Goal: Answer question/provide support

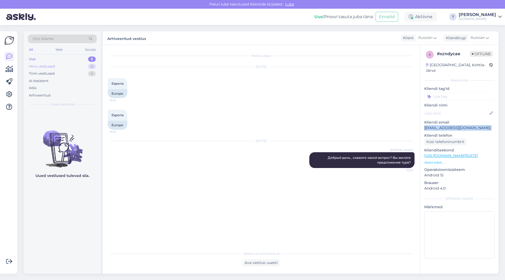
click at [55, 66] on div "Minu vestlused" at bounding box center [42, 66] width 26 height 5
click at [71, 72] on div "Tiimi vestlused 4" at bounding box center [62, 73] width 69 height 7
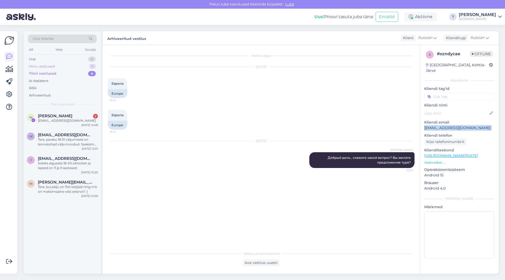
click at [63, 67] on div "Minu vestlused 1" at bounding box center [62, 66] width 69 height 7
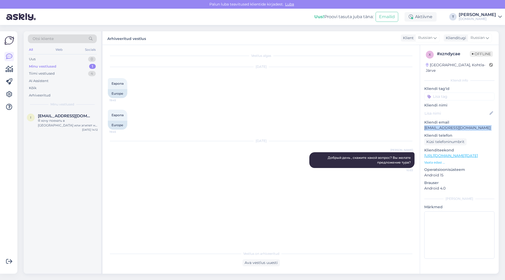
click at [63, 67] on div "Minu vestlused 1" at bounding box center [62, 66] width 69 height 7
click at [57, 124] on div "Я хочу поехать в [GEOGRAPHIC_DATA] или эгипет на 7 дней одна .вы не могли бы мн…" at bounding box center [68, 122] width 60 height 9
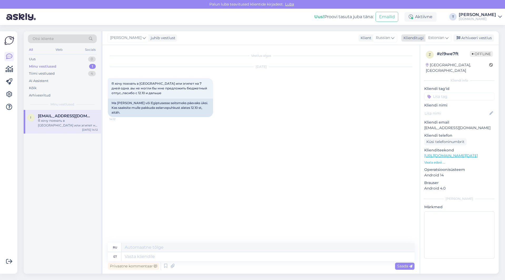
click at [436, 37] on span "Estonian" at bounding box center [436, 38] width 16 height 6
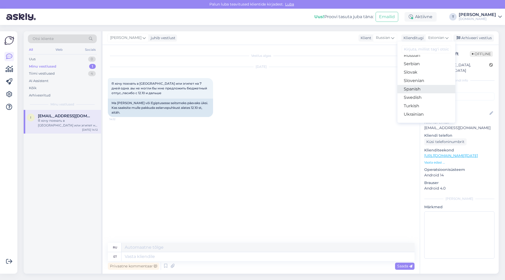
scroll to position [190, 0]
click at [415, 83] on link "Russian" at bounding box center [426, 82] width 58 height 8
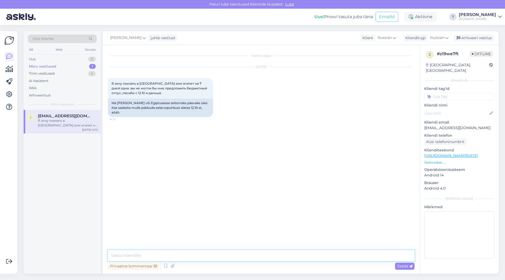
click at [239, 257] on textarea at bounding box center [261, 255] width 307 height 11
type textarea "l"
type textarea "добрый день , укажите какой бюджет и даты от и до какие подходят?"
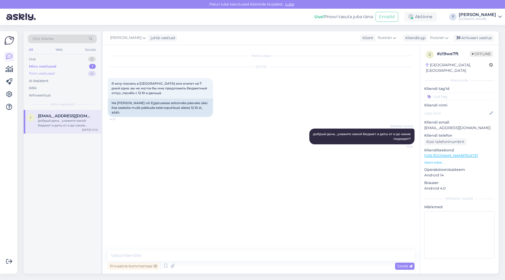
click at [70, 75] on div "Tiimi vestlused 4" at bounding box center [62, 73] width 69 height 7
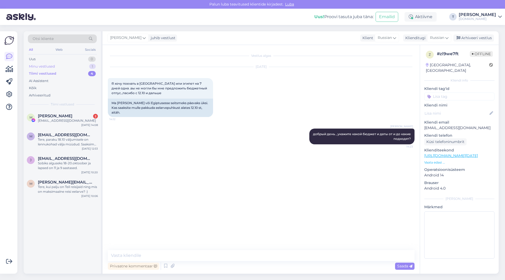
click at [70, 69] on div "Minu vestlused 1" at bounding box center [62, 66] width 69 height 7
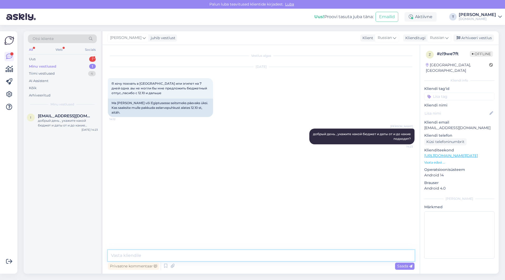
click at [191, 256] on textarea at bounding box center [261, 255] width 307 height 11
type textarea "и какие отели Вас интересуют"
click at [42, 55] on div "Otsi kliente All Web Socials Uus 1 Minu vestlused 1 Tiimi vestlused 4 AI Assist…" at bounding box center [62, 70] width 77 height 79
click at [42, 56] on div "Uus 1" at bounding box center [62, 58] width 69 height 7
click at [60, 62] on div "Uus 1" at bounding box center [62, 58] width 69 height 7
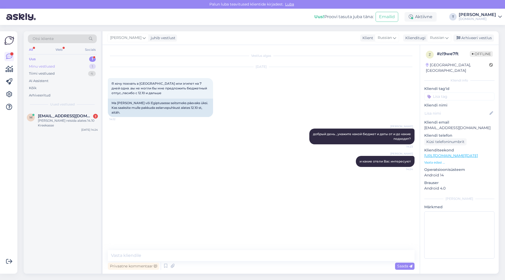
click at [59, 66] on div "Minu vestlused 1" at bounding box center [62, 66] width 69 height 7
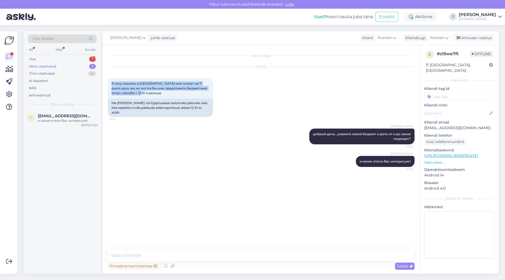
drag, startPoint x: 146, startPoint y: 94, endPoint x: 103, endPoint y: 80, distance: 45.5
click at [103, 80] on div "Vestlus algas [DATE] Я хочу поехать в [GEOGRAPHIC_DATA] или эгипет на 7 дней од…" at bounding box center [261, 159] width 317 height 229
copy span "Я хочу поехать в [GEOGRAPHIC_DATA] или эгипет на 7 дней одна .вы не могли бы мн…"
click at [72, 57] on div "Uus 2" at bounding box center [62, 58] width 69 height 7
click at [73, 65] on div "Minu vestlused 1" at bounding box center [62, 66] width 69 height 7
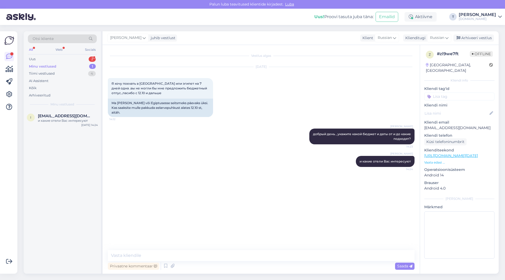
click at [438, 125] on p "[EMAIL_ADDRESS][DOMAIN_NAME]" at bounding box center [459, 128] width 70 height 6
copy p "[EMAIL_ADDRESS][DOMAIN_NAME]"
click at [52, 57] on div "Uus 2" at bounding box center [62, 58] width 69 height 7
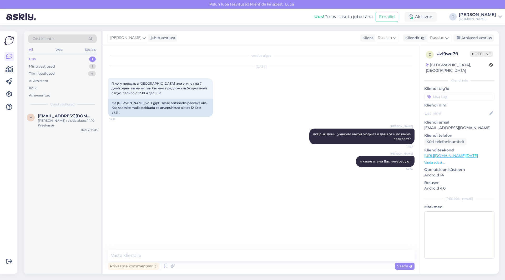
drag, startPoint x: 295, startPoint y: 98, endPoint x: 291, endPoint y: 6, distance: 92.1
click at [295, 98] on div "[DATE] Я хочу поехать в [GEOGRAPHIC_DATA] или эгипет на 7 дней одна .вы не могл…" at bounding box center [261, 92] width 307 height 62
